Goal: Check status

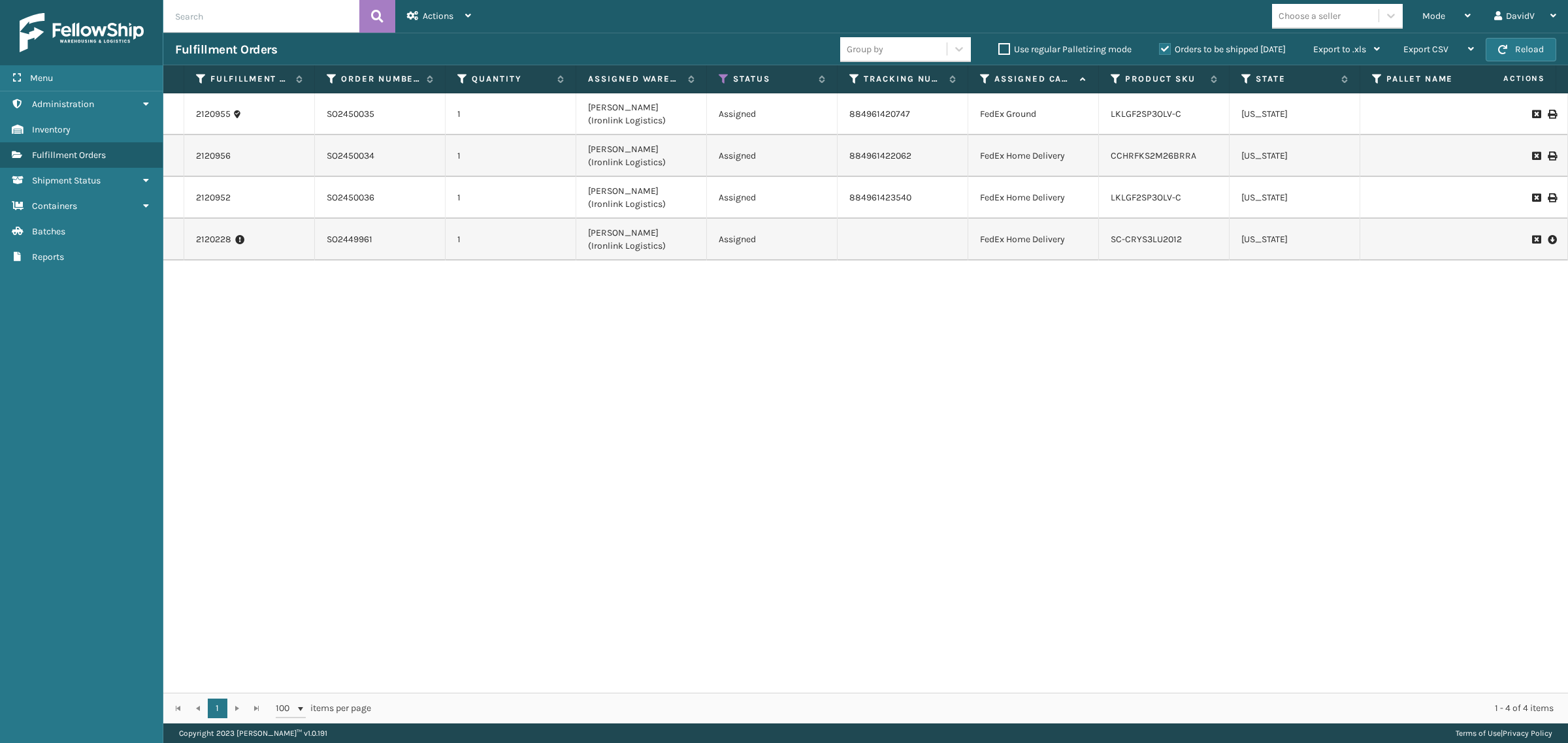
click at [1159, 54] on label "Orders to be shipped [DATE]" at bounding box center [1222, 49] width 127 height 11
click at [1159, 51] on input "Orders to be shipped [DATE]" at bounding box center [1159, 46] width 1 height 8
click at [1160, 54] on label "Orders to be shipped [DATE]" at bounding box center [1222, 49] width 127 height 11
click at [1159, 51] on input "Orders to be shipped [DATE]" at bounding box center [1159, 46] width 1 height 8
click at [1161, 51] on label "Orders to be shipped [DATE]" at bounding box center [1222, 49] width 127 height 11
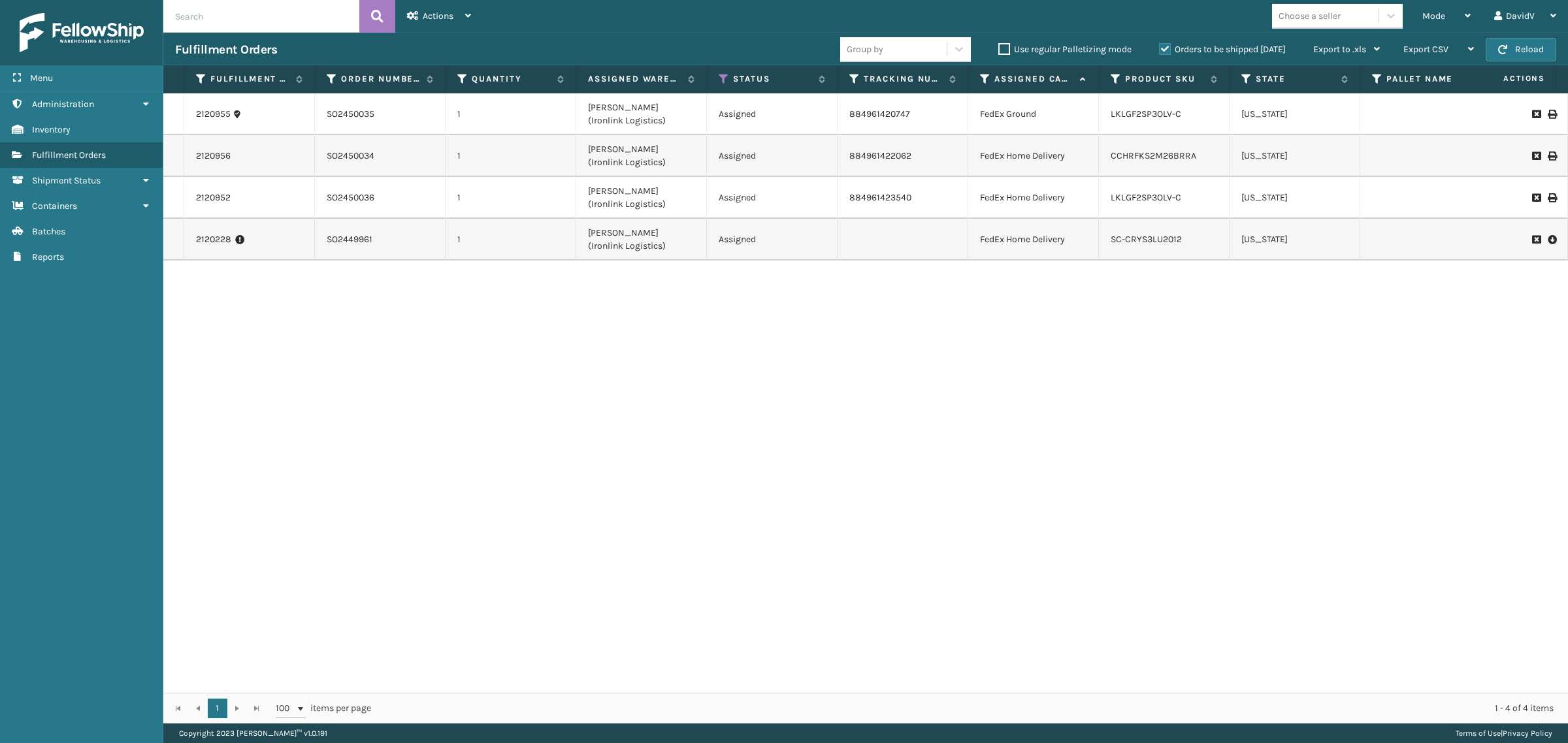
click at [1159, 51] on input "Orders to be shipped [DATE]" at bounding box center [1159, 46] width 1 height 8
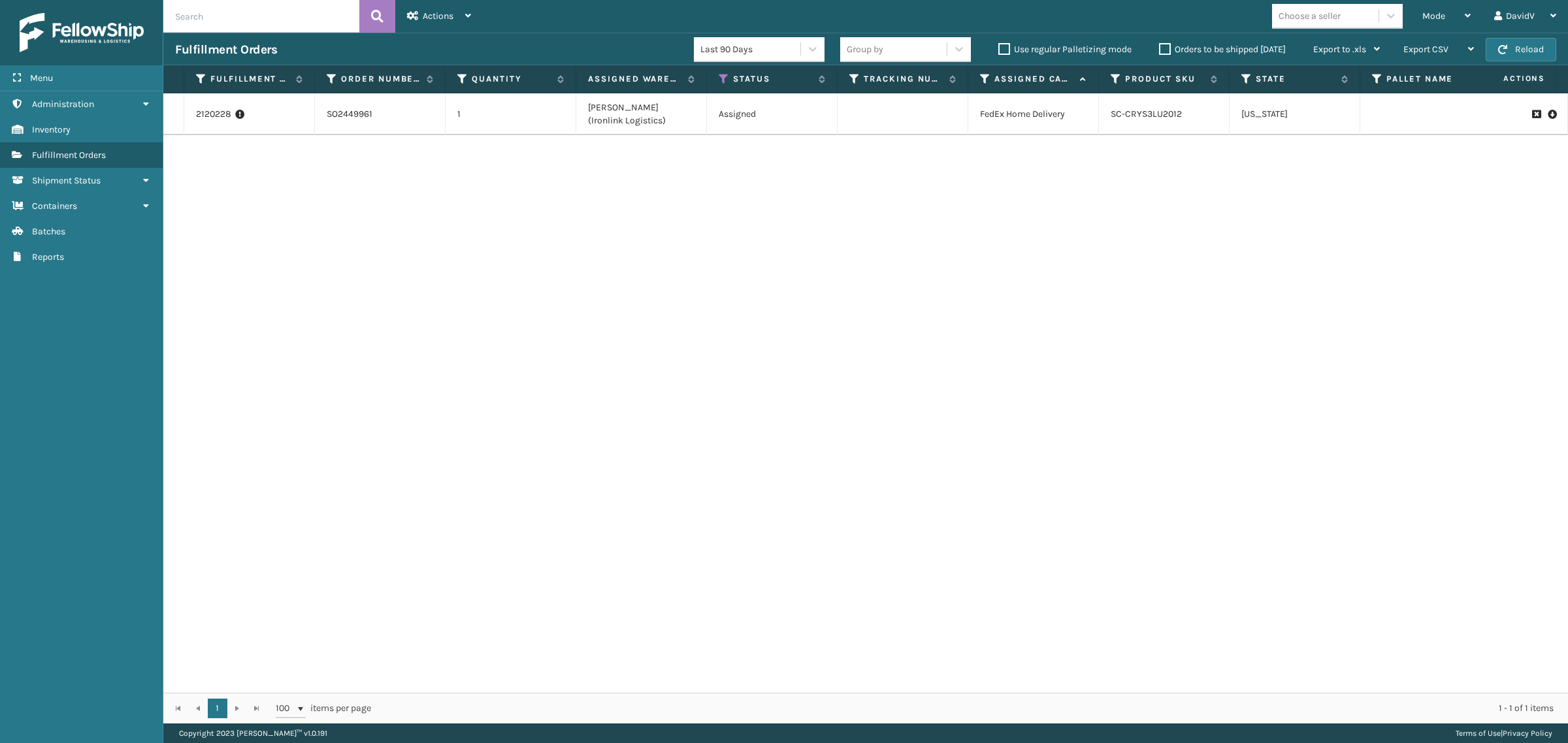
click at [1161, 51] on label "Orders to be shipped [DATE]" at bounding box center [1222, 49] width 127 height 11
click at [1159, 51] on input "Orders to be shipped [DATE]" at bounding box center [1159, 46] width 1 height 8
